Goal: Transaction & Acquisition: Purchase product/service

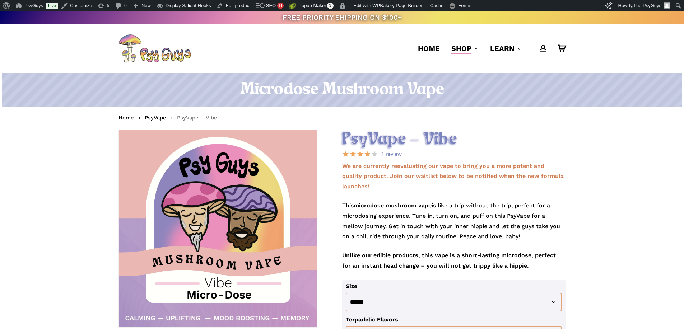
click at [387, 191] on p "We are currently reevaluating our vape to bring you a more potent and quality p…" at bounding box center [454, 180] width 224 height 39
click at [386, 188] on p "We are currently reevaluating our vape to bring you a more potent and quality p…" at bounding box center [454, 180] width 224 height 39
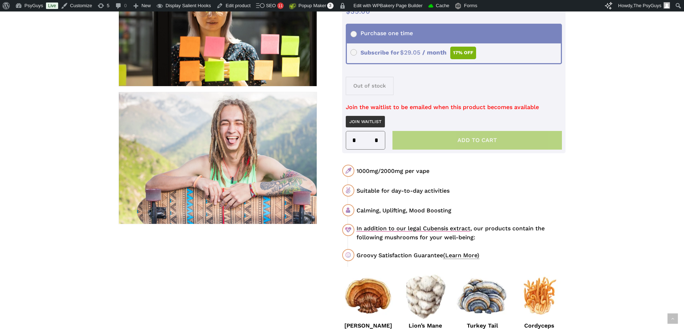
scroll to position [359, 0]
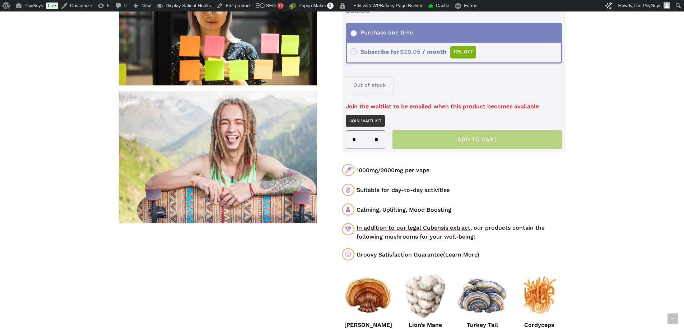
click at [390, 172] on div "1000mg/2000mg per vape" at bounding box center [461, 170] width 209 height 9
click at [432, 168] on div "1000mg/2000mg per vape" at bounding box center [461, 170] width 209 height 9
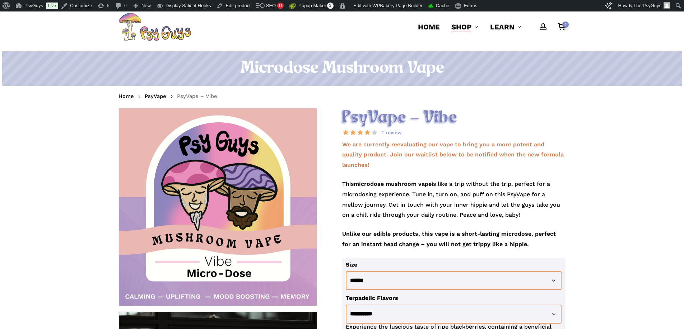
scroll to position [0, 0]
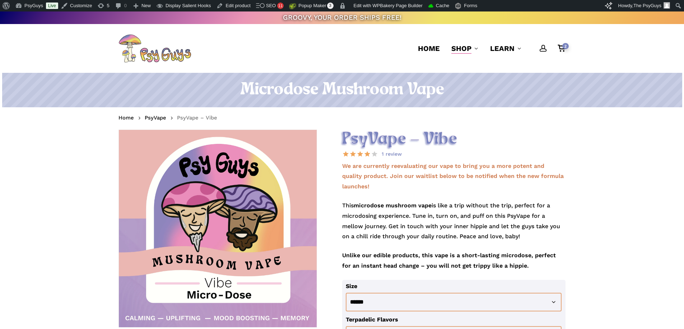
click at [382, 141] on h2 "PsyVape – Vibe" at bounding box center [454, 140] width 224 height 20
click at [401, 187] on p "We are currently reevaluating our vape to bring you a more potent and quality p…" at bounding box center [454, 180] width 224 height 39
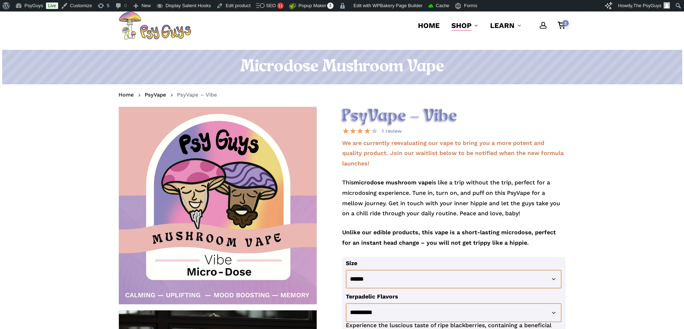
scroll to position [36, 0]
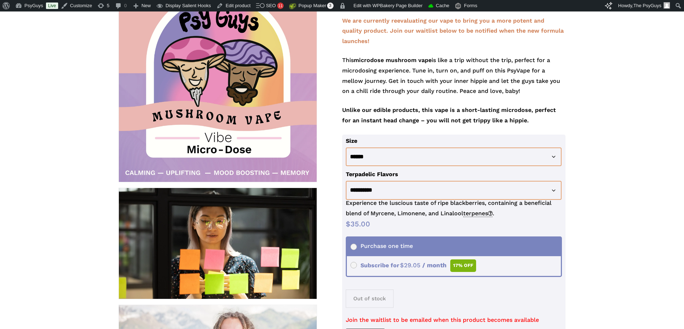
scroll to position [251, 0]
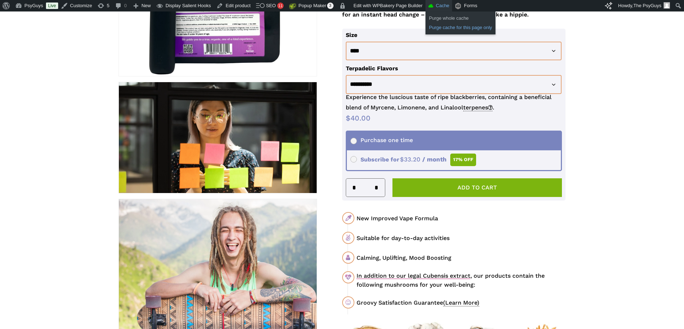
click at [446, 27] on link "Purge cache for this page only" at bounding box center [460, 27] width 70 height 9
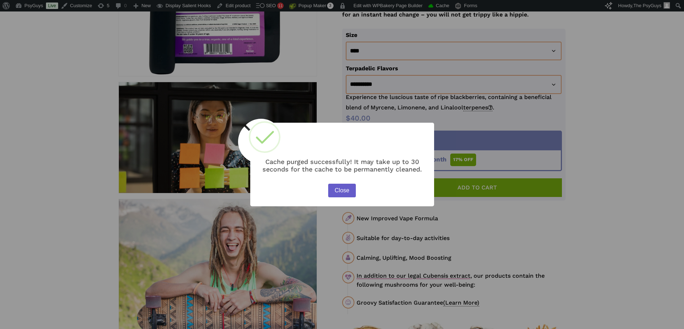
click at [347, 190] on button "Close" at bounding box center [341, 191] width 27 height 14
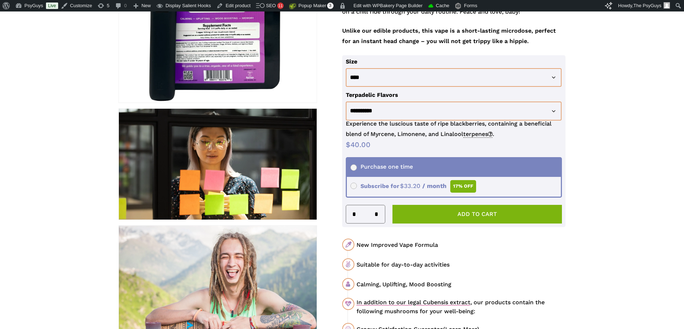
scroll to position [108, 0]
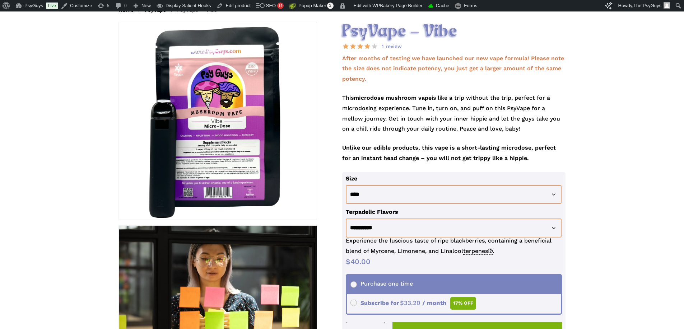
click at [370, 115] on p "This microdose mushroom vape is like a trip without the trip, perfect for a mic…" at bounding box center [454, 118] width 224 height 50
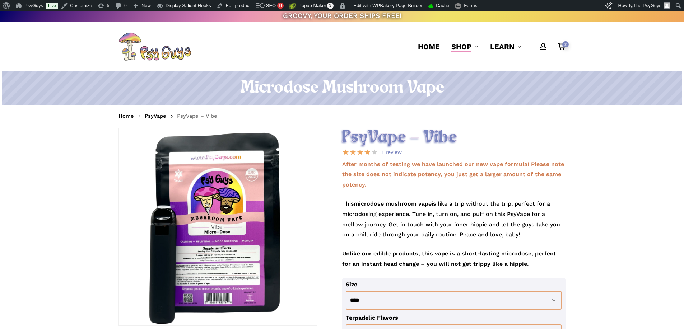
scroll to position [0, 0]
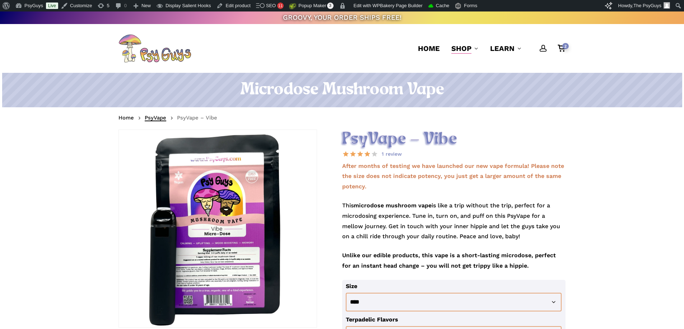
drag, startPoint x: 211, startPoint y: 117, endPoint x: 154, endPoint y: 116, distance: 56.7
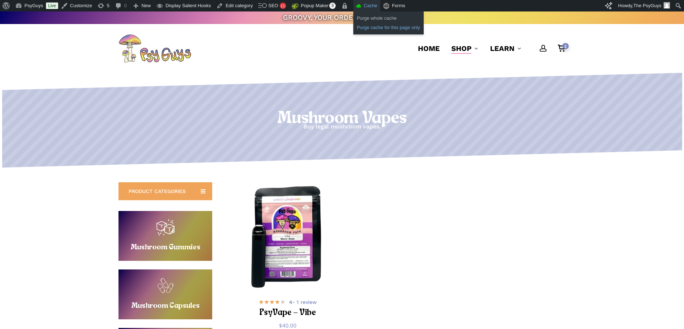
click at [374, 29] on link "Purge cache for this page only" at bounding box center [388, 27] width 70 height 9
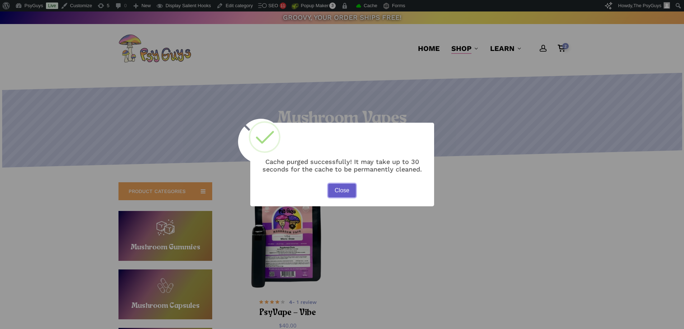
click at [340, 194] on button "Close" at bounding box center [341, 191] width 27 height 14
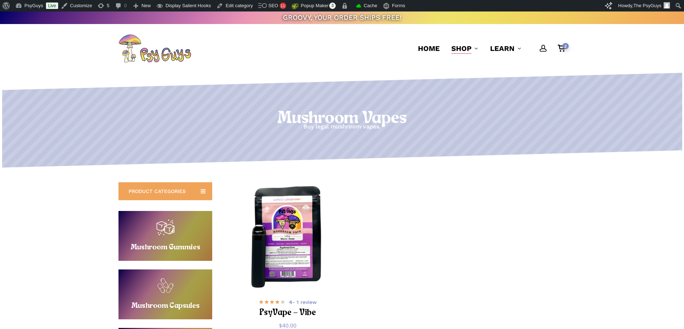
click at [345, 118] on h1 "Mushroom Vapes" at bounding box center [342, 119] width 684 height 20
click at [388, 121] on h1 "Mushroom Vapes" at bounding box center [342, 119] width 684 height 20
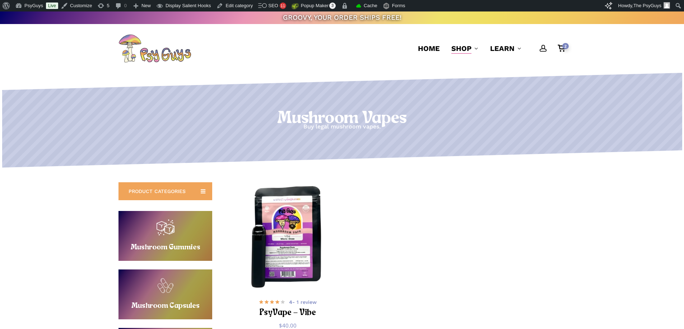
click at [358, 83] on icon at bounding box center [342, 81] width 680 height 18
click at [318, 124] on p "Buy legal mushroom vapes." at bounding box center [342, 127] width 684 height 10
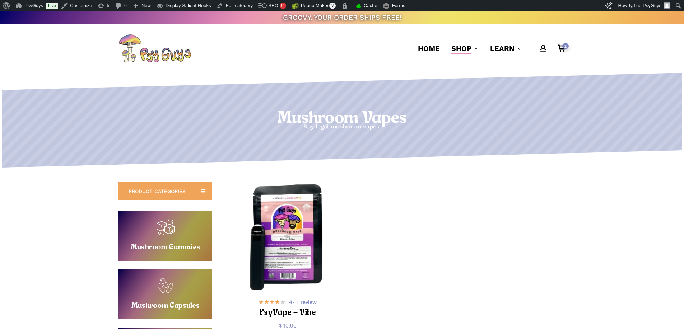
click at [286, 229] on img "PsyVape - Vibe" at bounding box center [287, 236] width 109 height 109
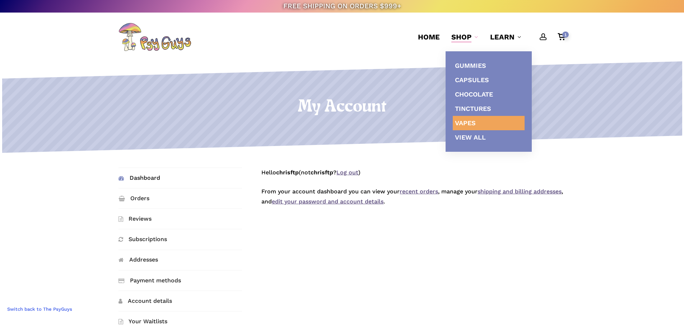
click at [466, 121] on span "Vapes" at bounding box center [465, 123] width 21 height 8
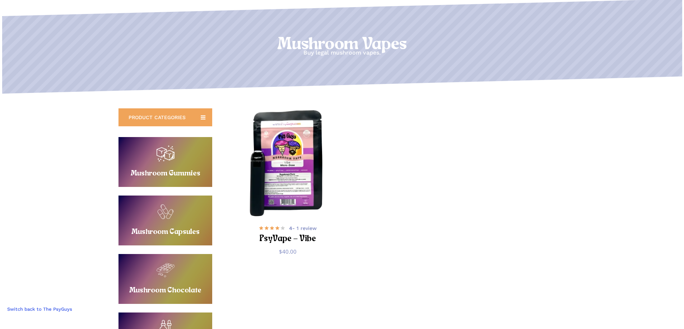
scroll to position [72, 0]
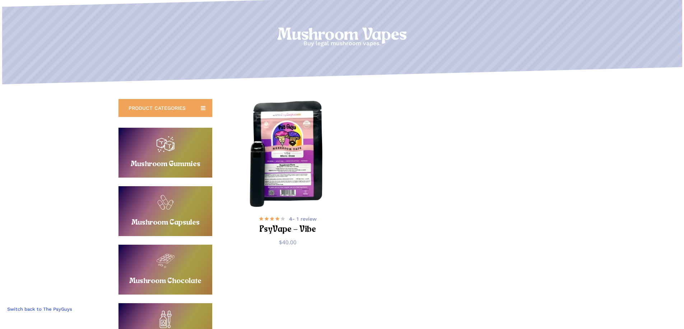
click at [280, 155] on img "PsyVape - Vibe" at bounding box center [287, 152] width 109 height 109
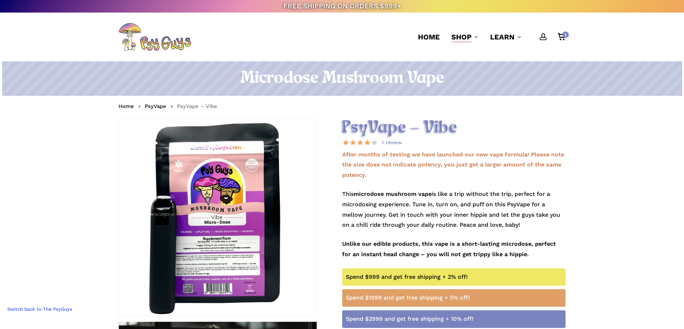
click at [398, 179] on p "After months of testing we have launched our new vape formula! Please note the …" at bounding box center [454, 169] width 224 height 39
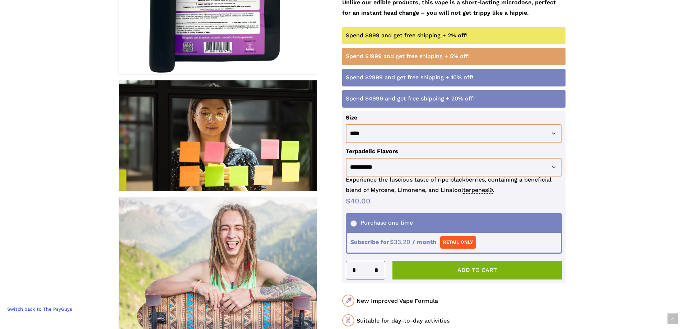
scroll to position [251, 0]
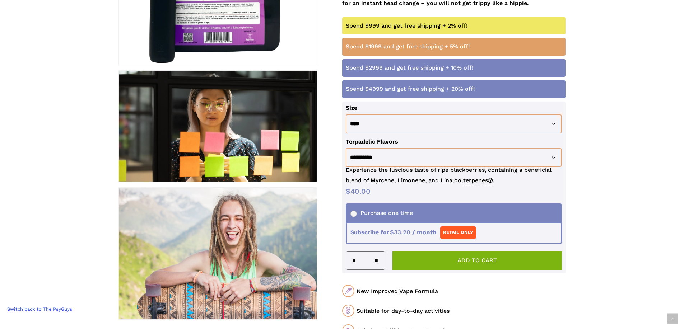
click at [398, 230] on ul "Purchase one time Subscribe for $ 40.00 Original price was: $40.00. $ 33.20 Cur…" at bounding box center [454, 224] width 214 height 38
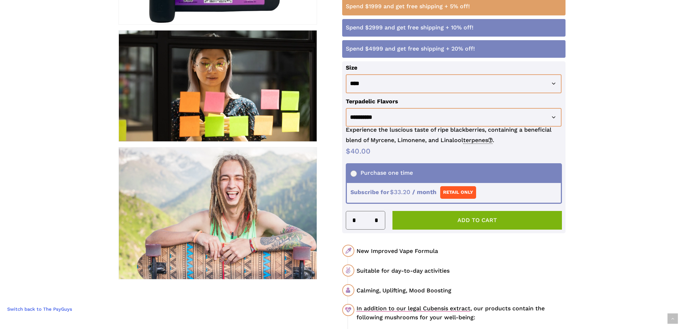
scroll to position [323, 0]
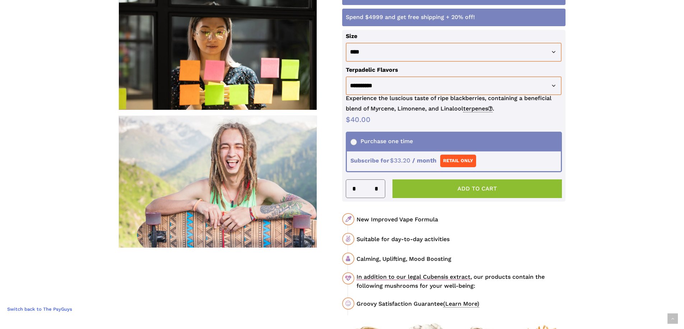
click at [462, 187] on button "Add to cart" at bounding box center [477, 189] width 170 height 19
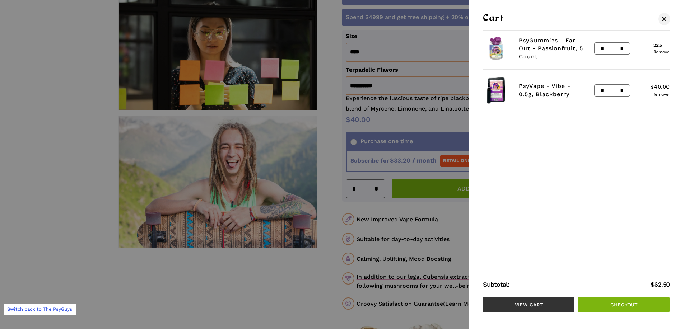
click at [525, 299] on link "View cart" at bounding box center [529, 304] width 92 height 15
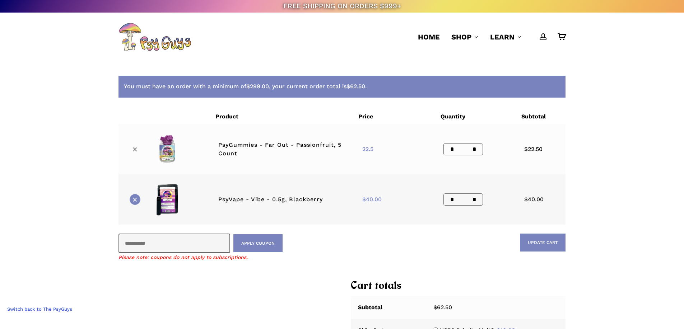
click at [134, 197] on link "×" at bounding box center [135, 199] width 11 height 11
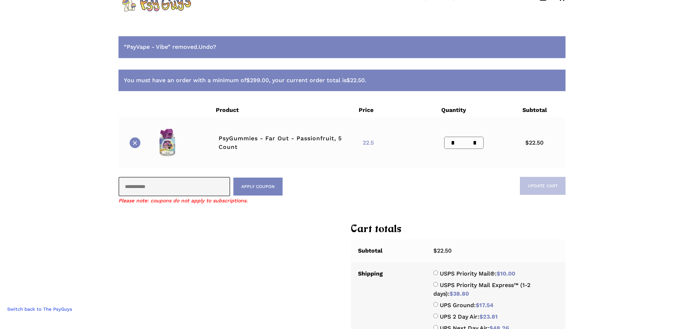
scroll to position [40, 0]
click at [135, 141] on link "×" at bounding box center [135, 142] width 11 height 11
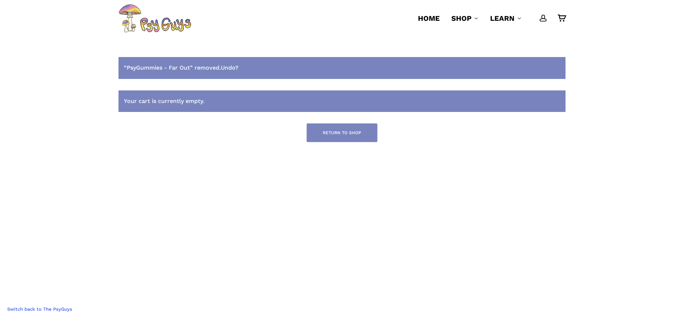
scroll to position [0, 0]
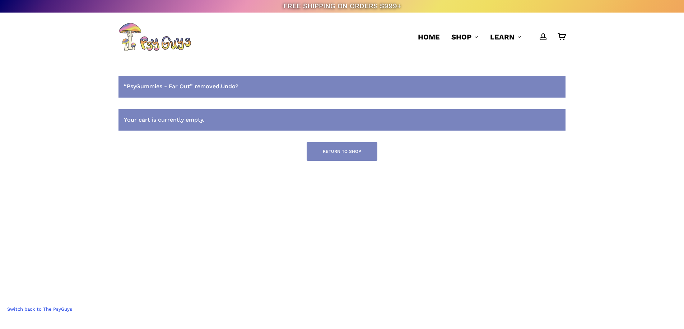
click at [56, 311] on link "Switch back to The PsyGuys" at bounding box center [40, 309] width 72 height 11
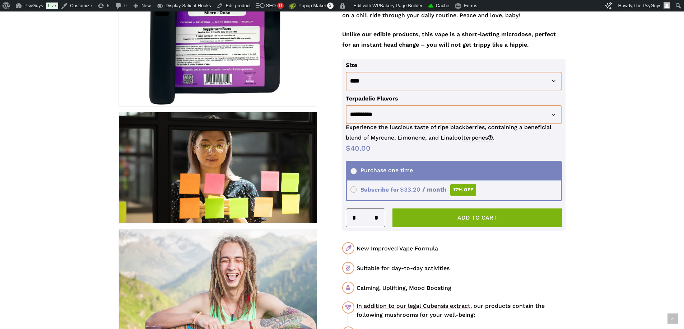
scroll to position [215, 0]
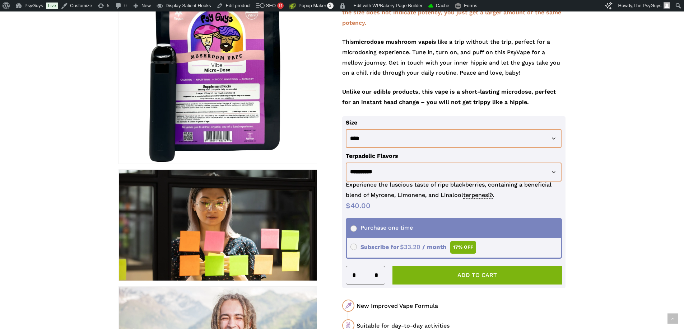
scroll to position [0, 0]
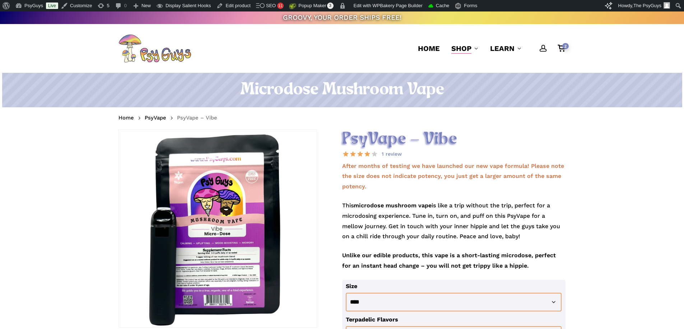
click at [398, 201] on p "This microdose mushroom vape is like a trip without the trip, perfect for a mic…" at bounding box center [454, 226] width 224 height 50
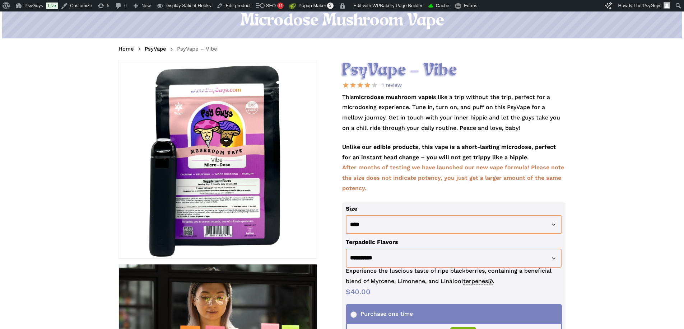
scroll to position [72, 0]
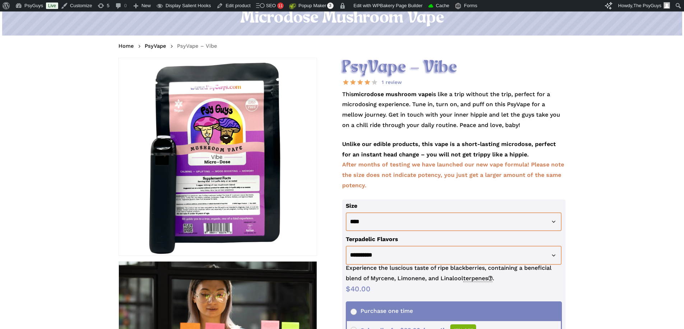
click at [392, 118] on p "This microdose mushroom vape is like a trip without the trip, perfect for a mic…" at bounding box center [454, 114] width 224 height 50
click at [414, 129] on p "This microdose mushroom vape is like a trip without the trip, perfect for a mic…" at bounding box center [454, 114] width 224 height 50
